Goal: Task Accomplishment & Management: Manage account settings

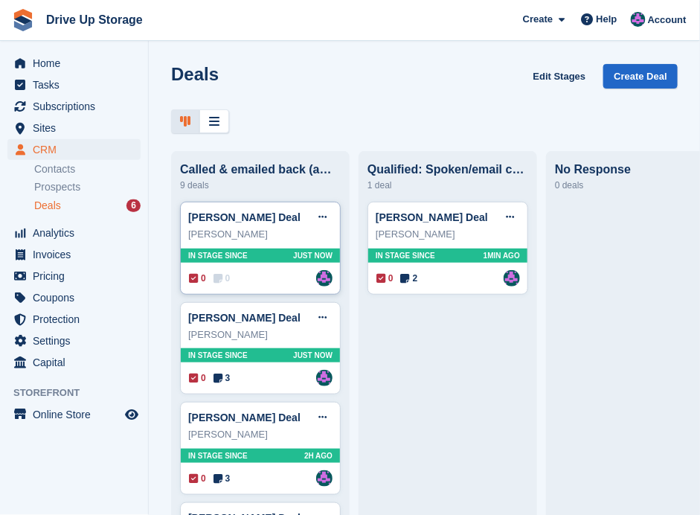
click at [233, 278] on div "0 0 Assigned to Andy" at bounding box center [261, 278] width 144 height 16
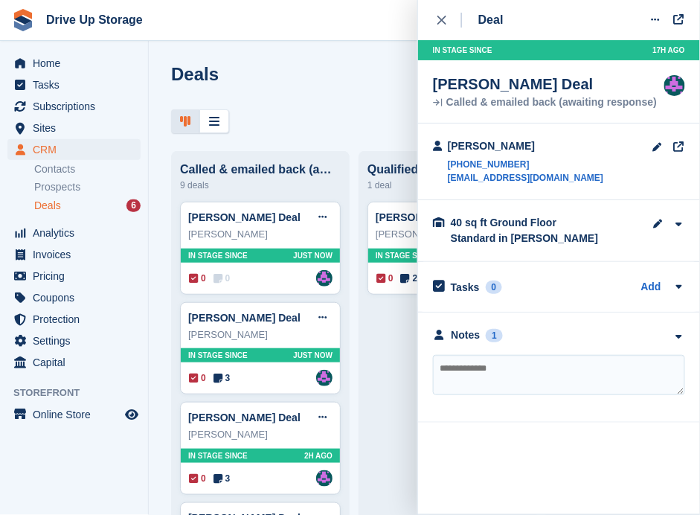
click at [562, 362] on textarea at bounding box center [559, 375] width 252 height 40
click at [326, 216] on icon at bounding box center [322, 217] width 8 height 10
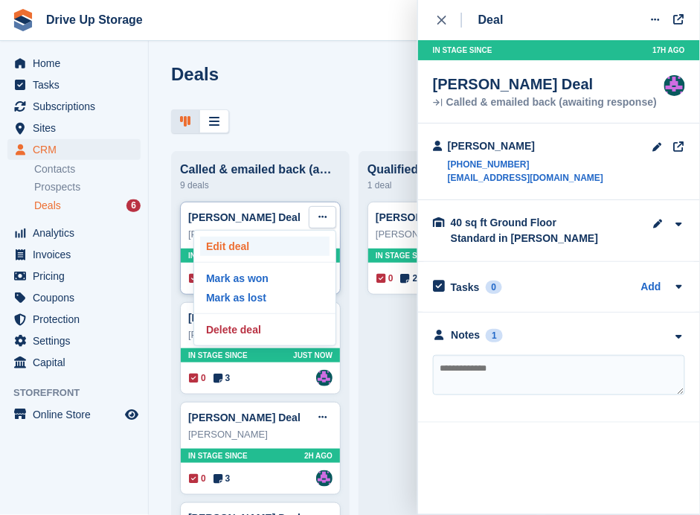
click at [250, 240] on p "Edit deal" at bounding box center [264, 245] width 129 height 19
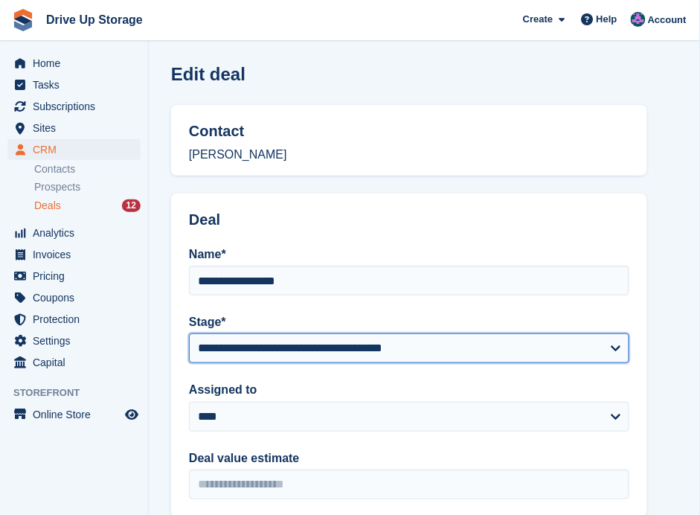
drag, startPoint x: 605, startPoint y: 345, endPoint x: 574, endPoint y: 346, distance: 31.2
click at [605, 345] on select "**********" at bounding box center [409, 348] width 440 height 30
select select "****"
click at [189, 333] on select "**********" at bounding box center [409, 348] width 440 height 30
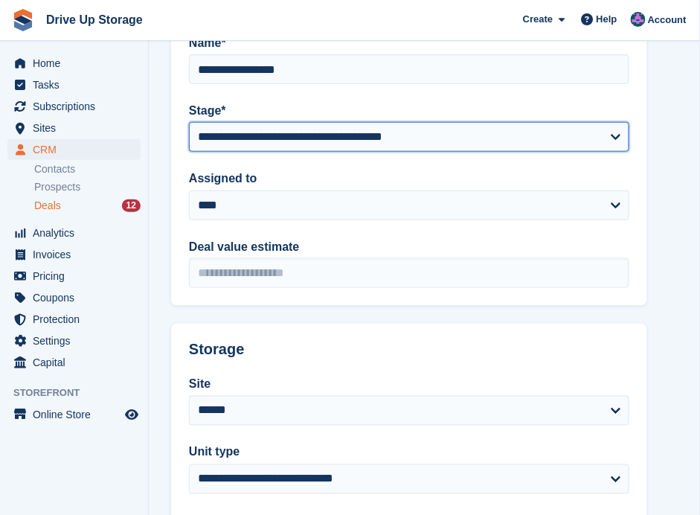
scroll to position [431, 0]
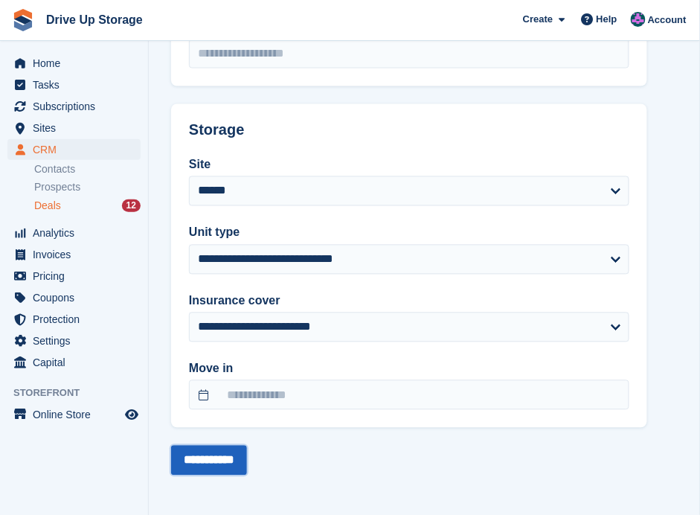
click at [225, 456] on input "**********" at bounding box center [209, 460] width 76 height 30
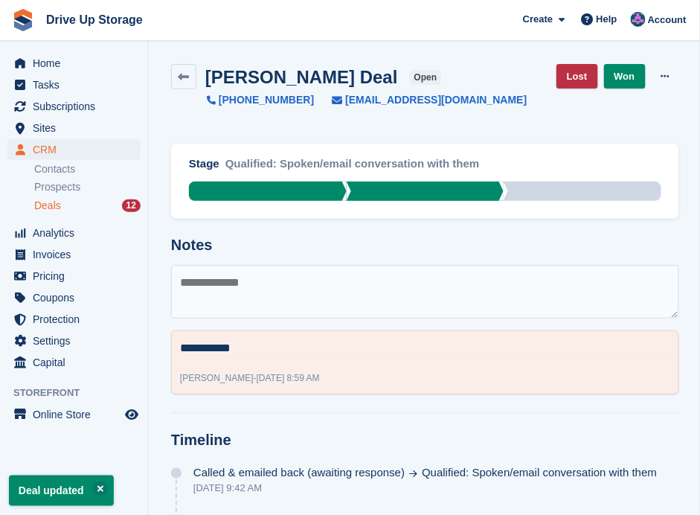
click at [299, 294] on textarea at bounding box center [425, 292] width 508 height 54
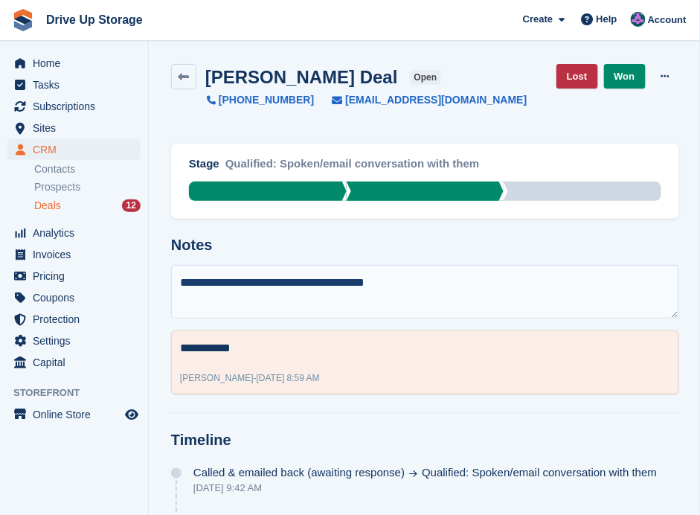
type textarea "**********"
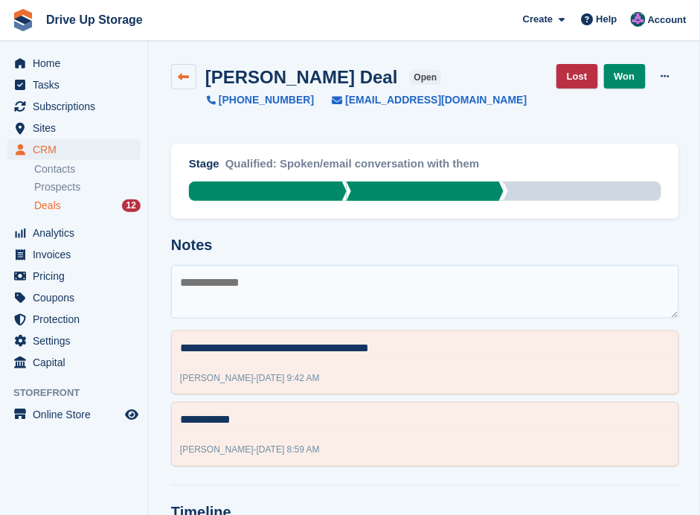
click at [172, 68] on link at bounding box center [183, 76] width 25 height 25
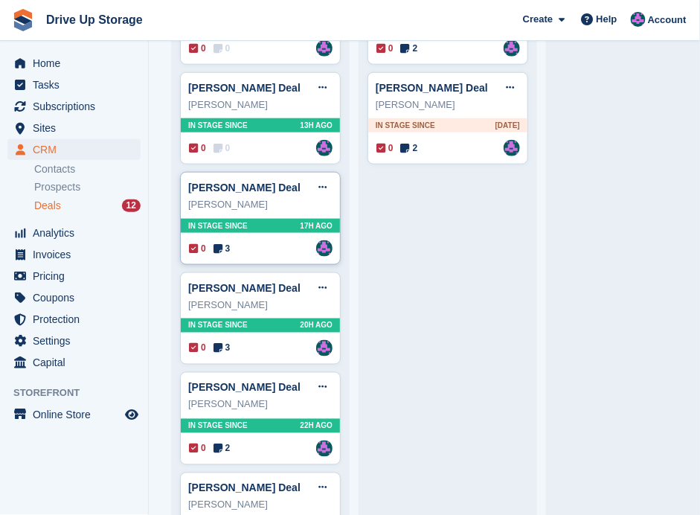
scroll to position [248, 0]
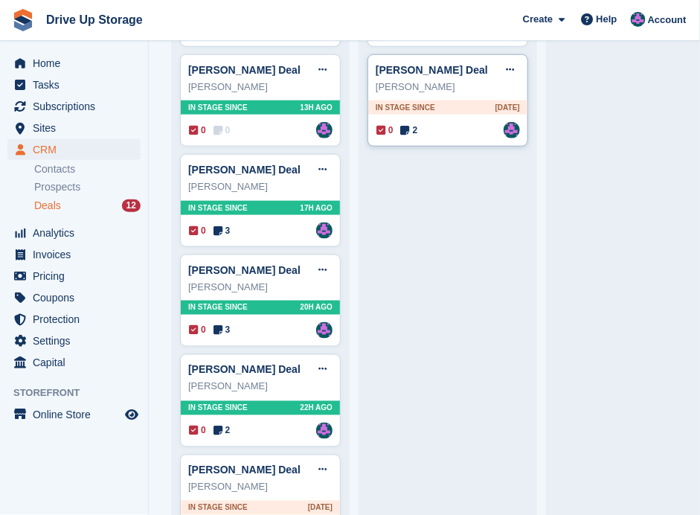
click at [434, 136] on div "0 2 Assigned to Andy" at bounding box center [448, 130] width 144 height 16
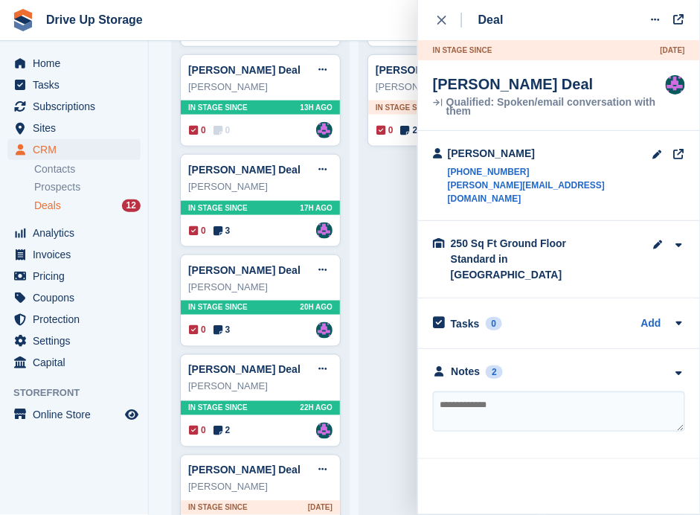
click at [537, 391] on textarea at bounding box center [559, 411] width 252 height 40
type textarea "**********"
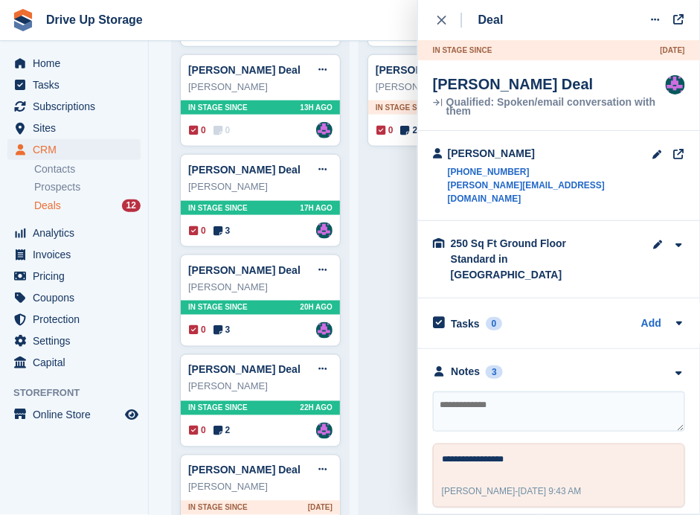
click at [532, 391] on textarea at bounding box center [559, 411] width 252 height 40
type textarea "**********"
drag, startPoint x: 451, startPoint y: 13, endPoint x: 441, endPoint y: 21, distance: 12.8
click at [451, 14] on div "close" at bounding box center [449, 20] width 25 height 15
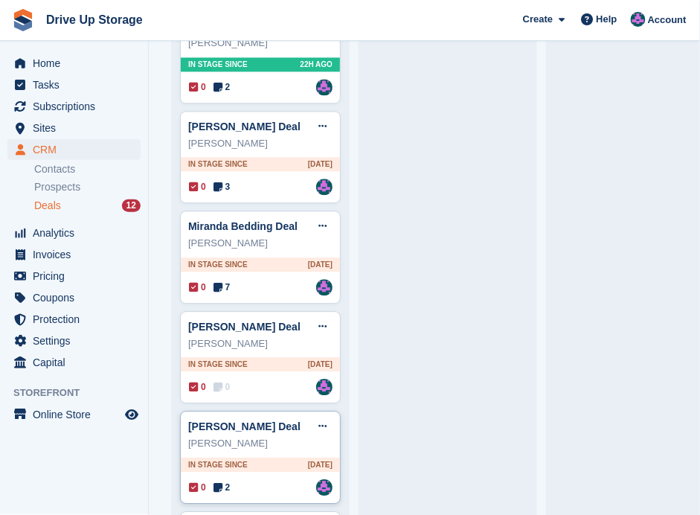
scroll to position [696, 0]
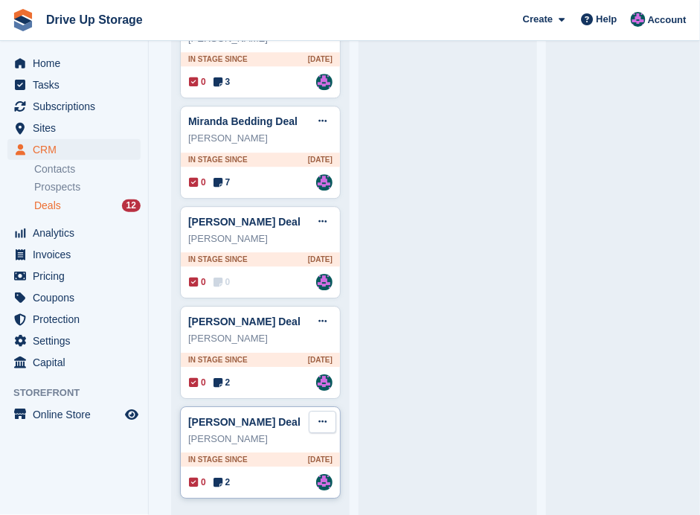
click at [324, 410] on button at bounding box center [323, 421] width 28 height 22
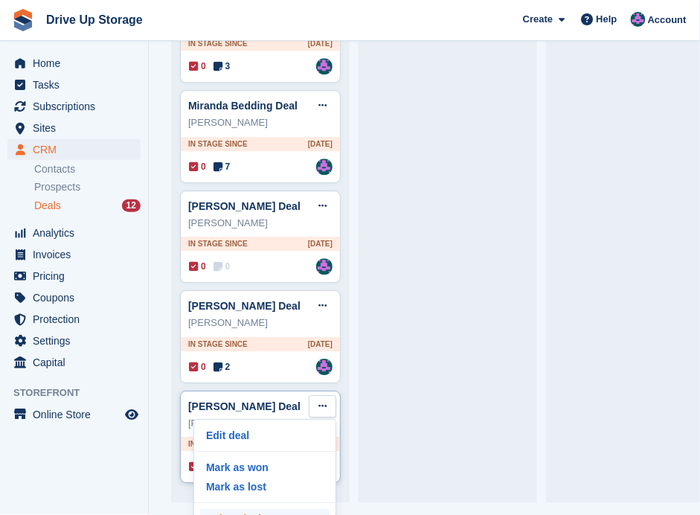
scroll to position [31, 0]
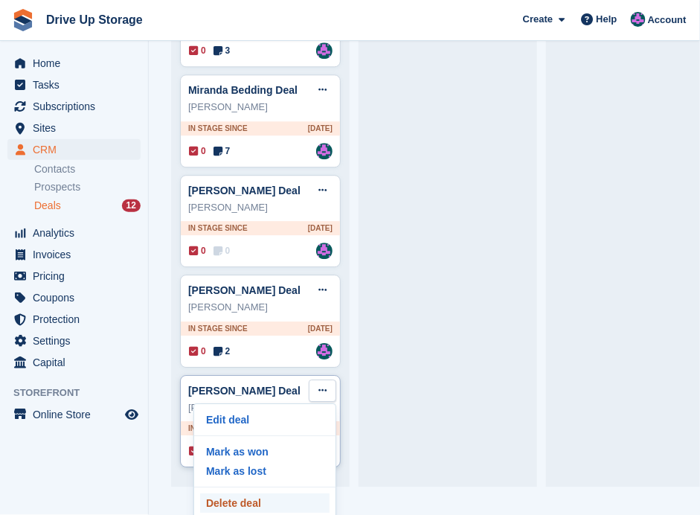
click at [274, 493] on p "Delete deal" at bounding box center [264, 502] width 129 height 19
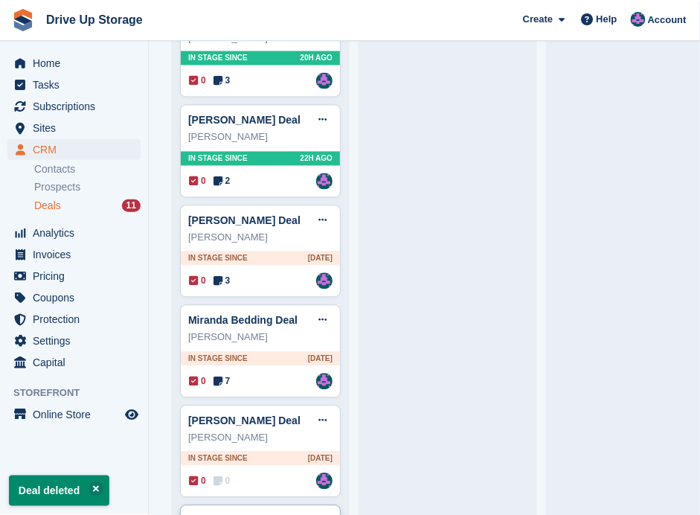
scroll to position [598, 0]
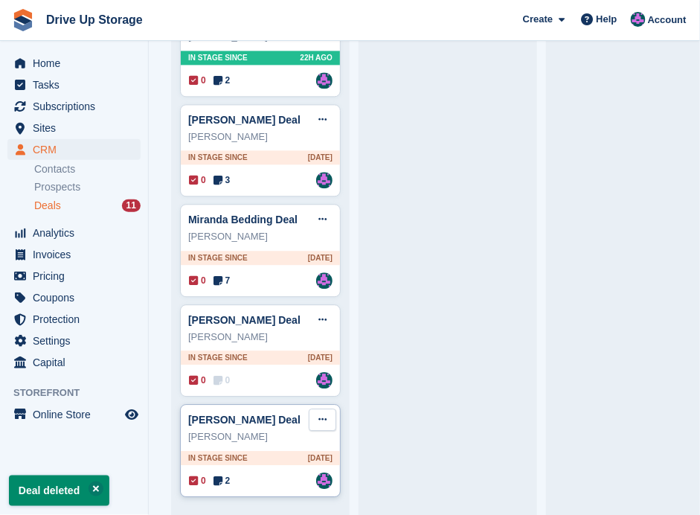
click at [318, 414] on icon at bounding box center [322, 419] width 8 height 10
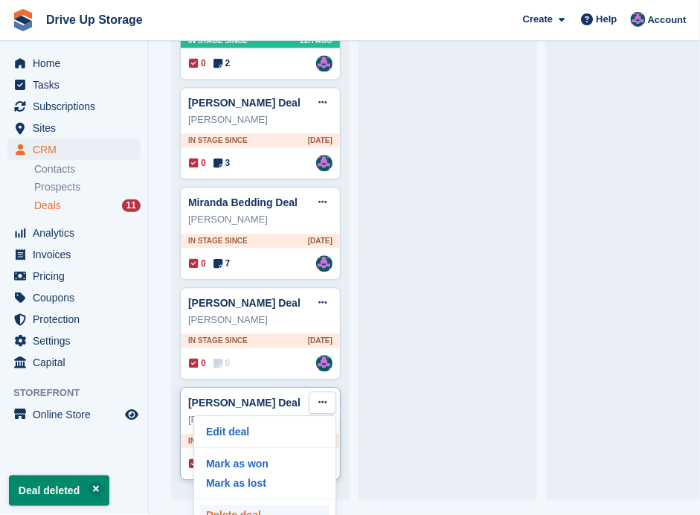
scroll to position [31, 0]
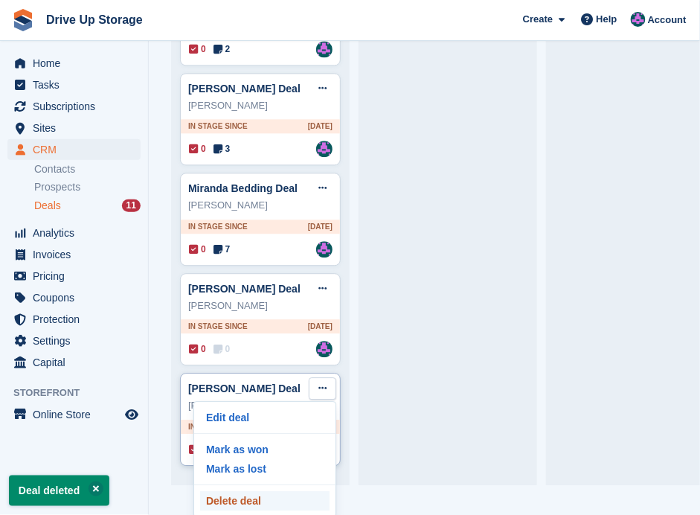
click at [269, 491] on p "Delete deal" at bounding box center [264, 500] width 129 height 19
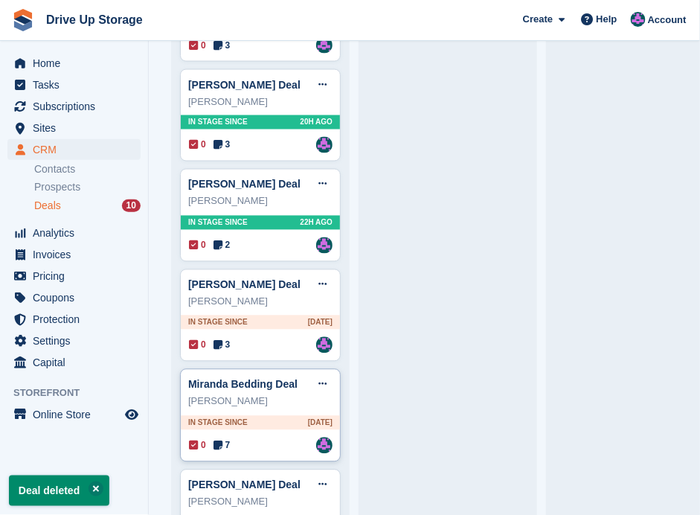
scroll to position [499, 0]
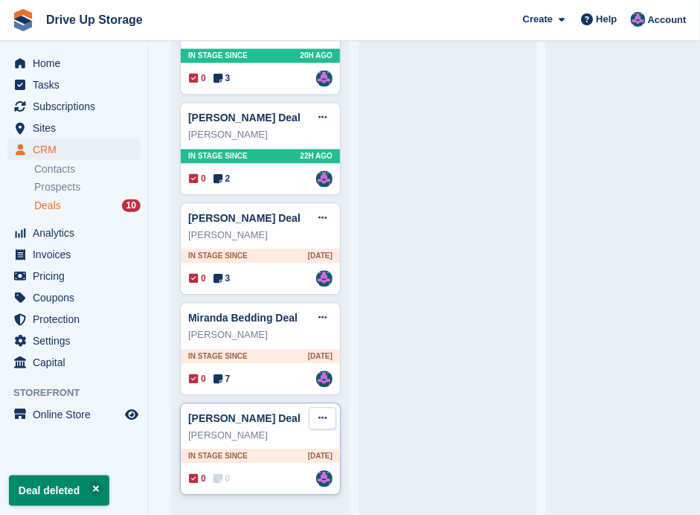
click at [323, 416] on button at bounding box center [323, 419] width 28 height 22
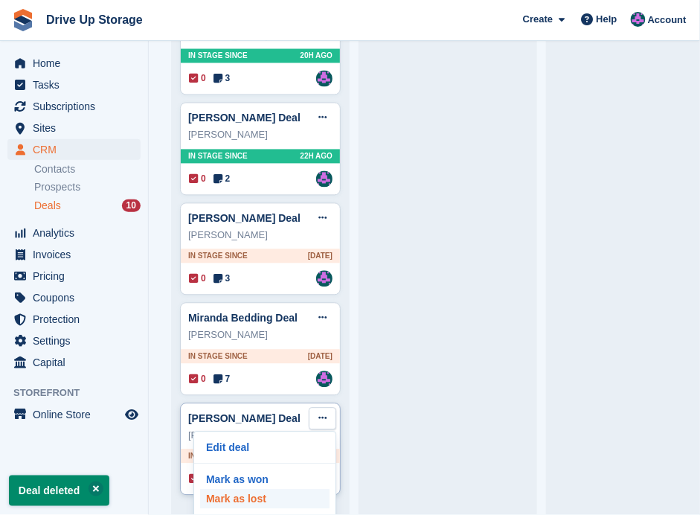
scroll to position [31, 0]
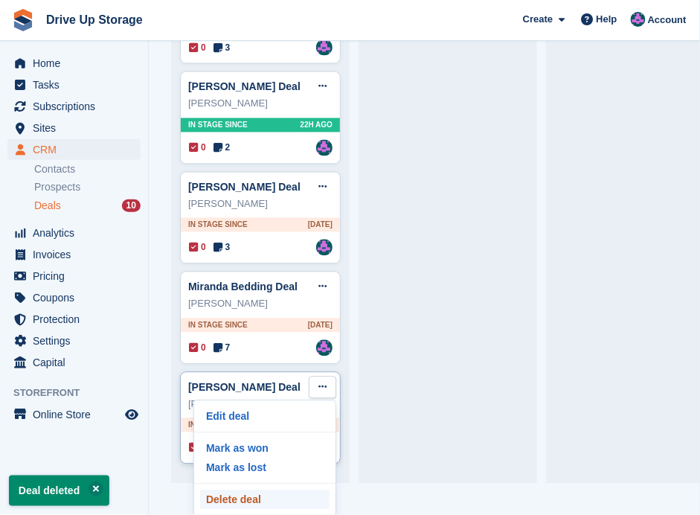
click at [271, 490] on p "Delete deal" at bounding box center [264, 499] width 129 height 19
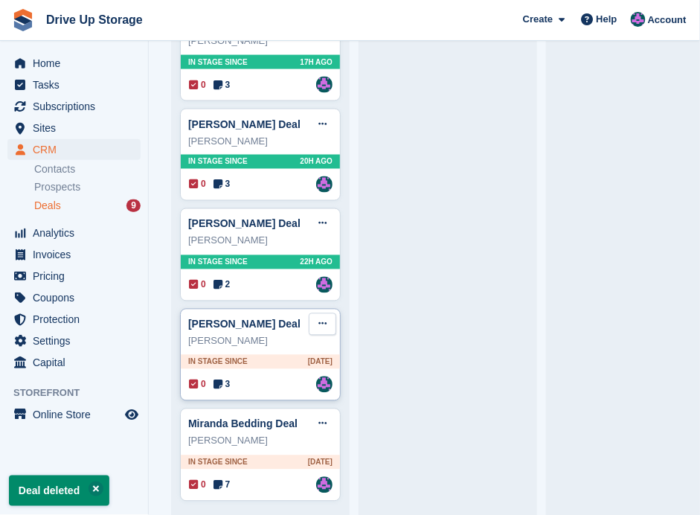
scroll to position [400, 0]
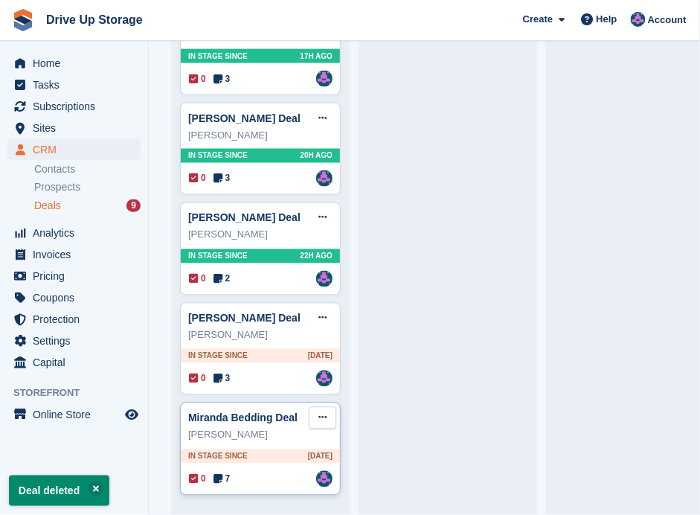
click at [317, 410] on button at bounding box center [323, 418] width 28 height 22
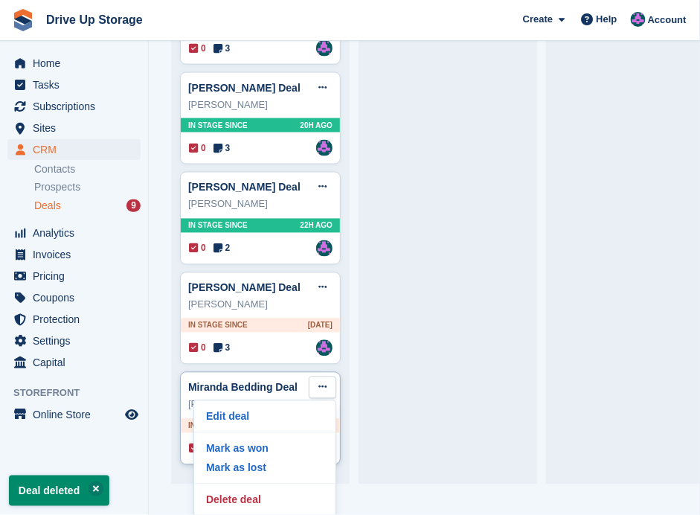
scroll to position [31, 0]
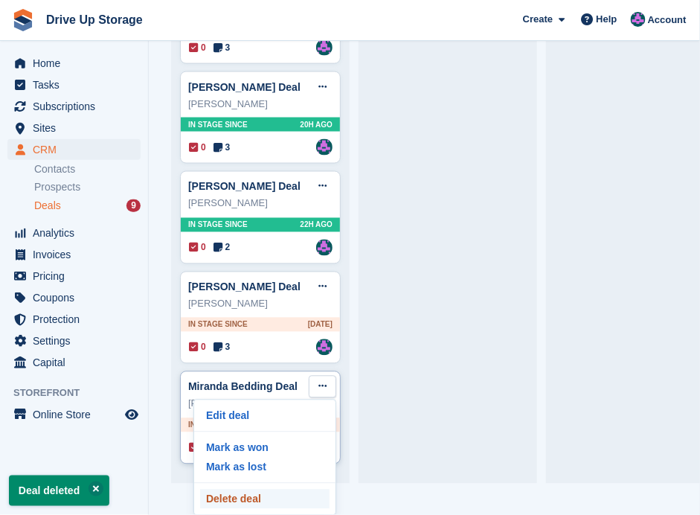
click at [274, 491] on p "Delete deal" at bounding box center [264, 498] width 129 height 19
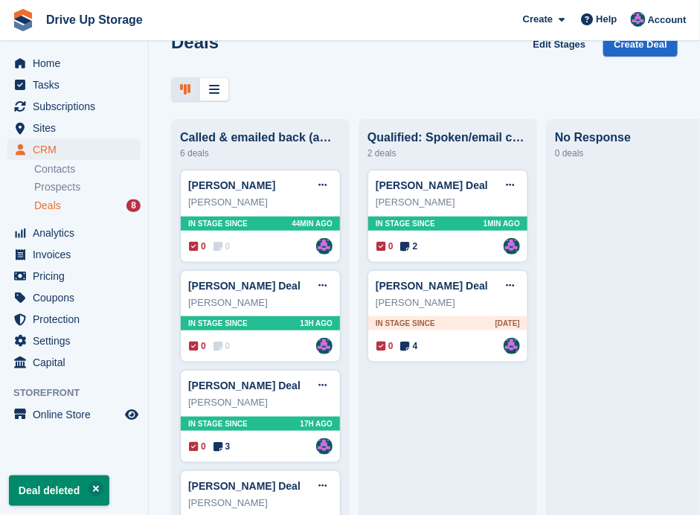
scroll to position [248, 0]
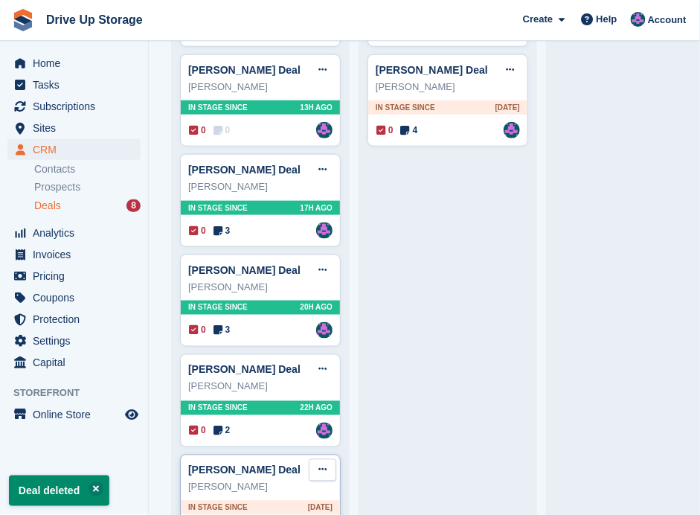
click at [322, 465] on icon at bounding box center [322, 470] width 8 height 10
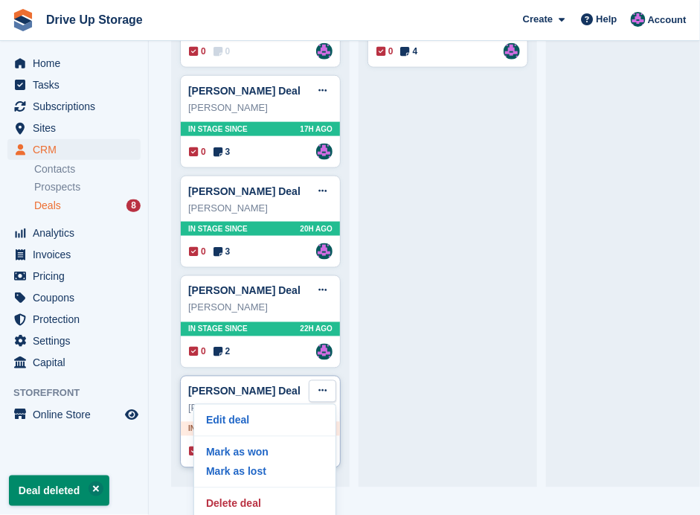
scroll to position [301, 0]
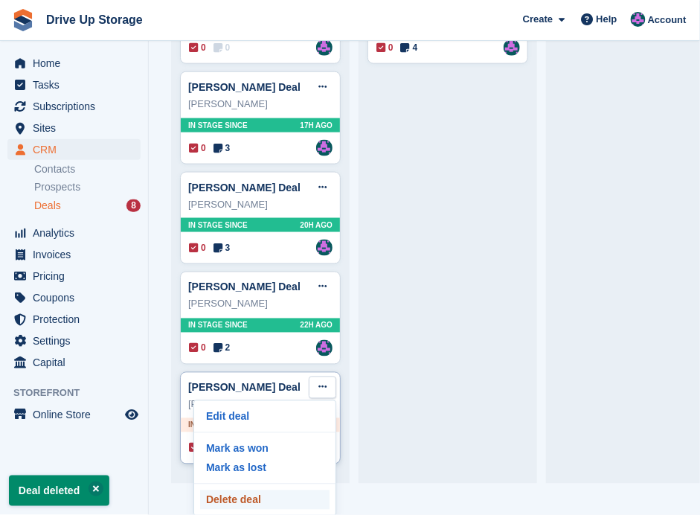
click at [271, 492] on p "Delete deal" at bounding box center [264, 499] width 129 height 19
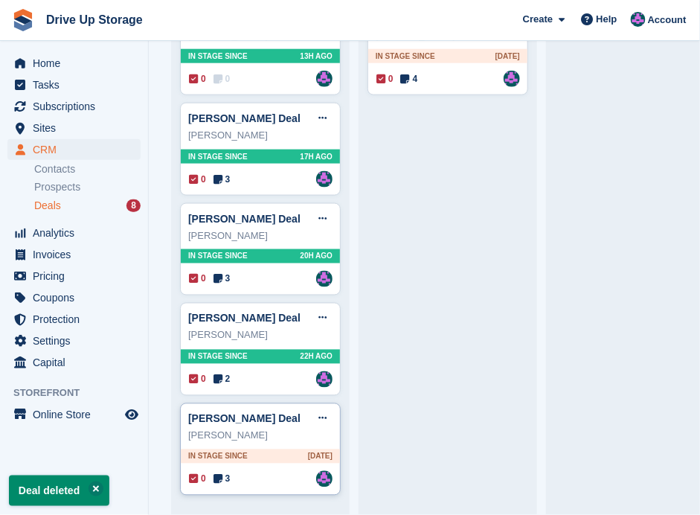
scroll to position [0, 0]
